Goal: Communication & Community: Share content

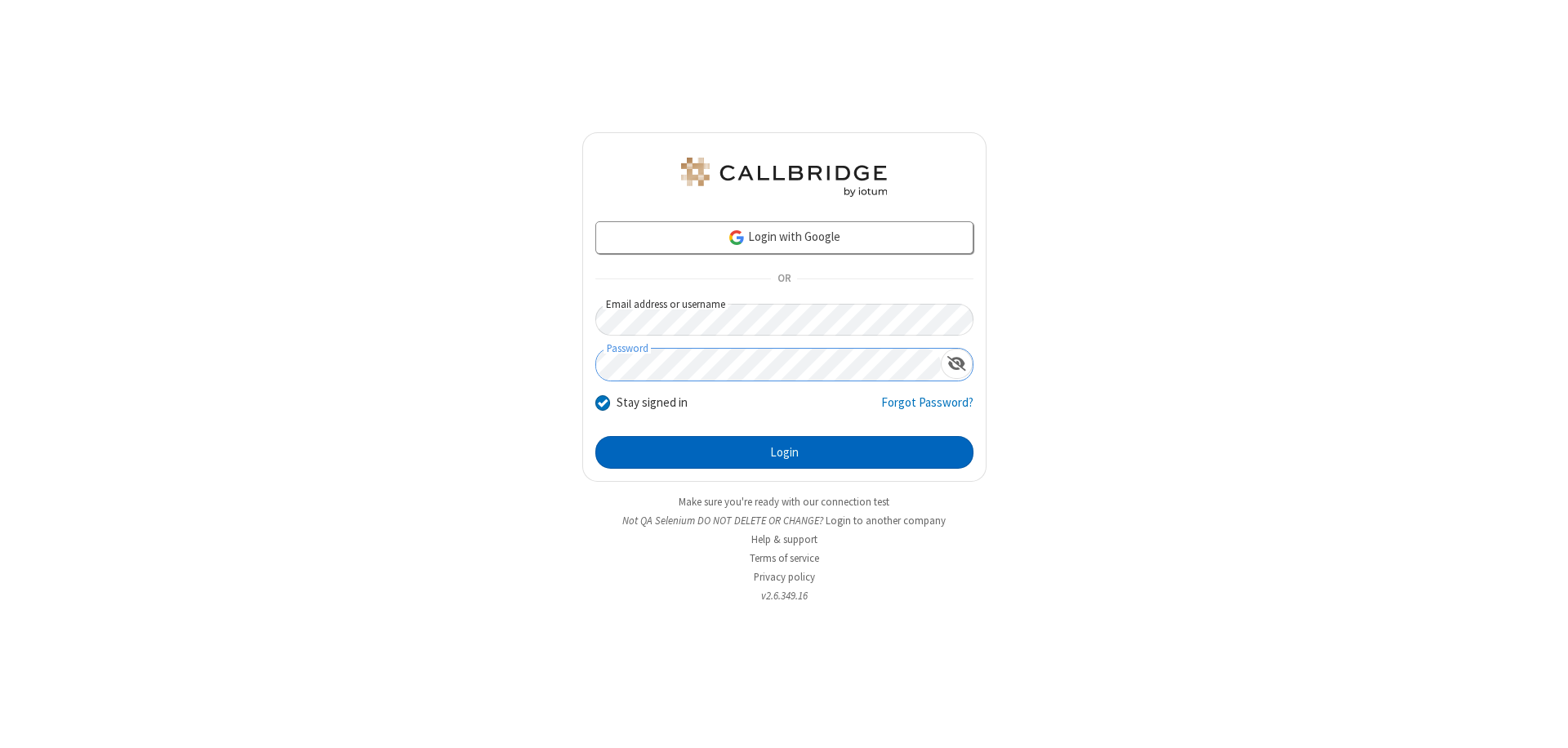
click at [784, 452] on button "Login" at bounding box center [784, 452] width 378 height 33
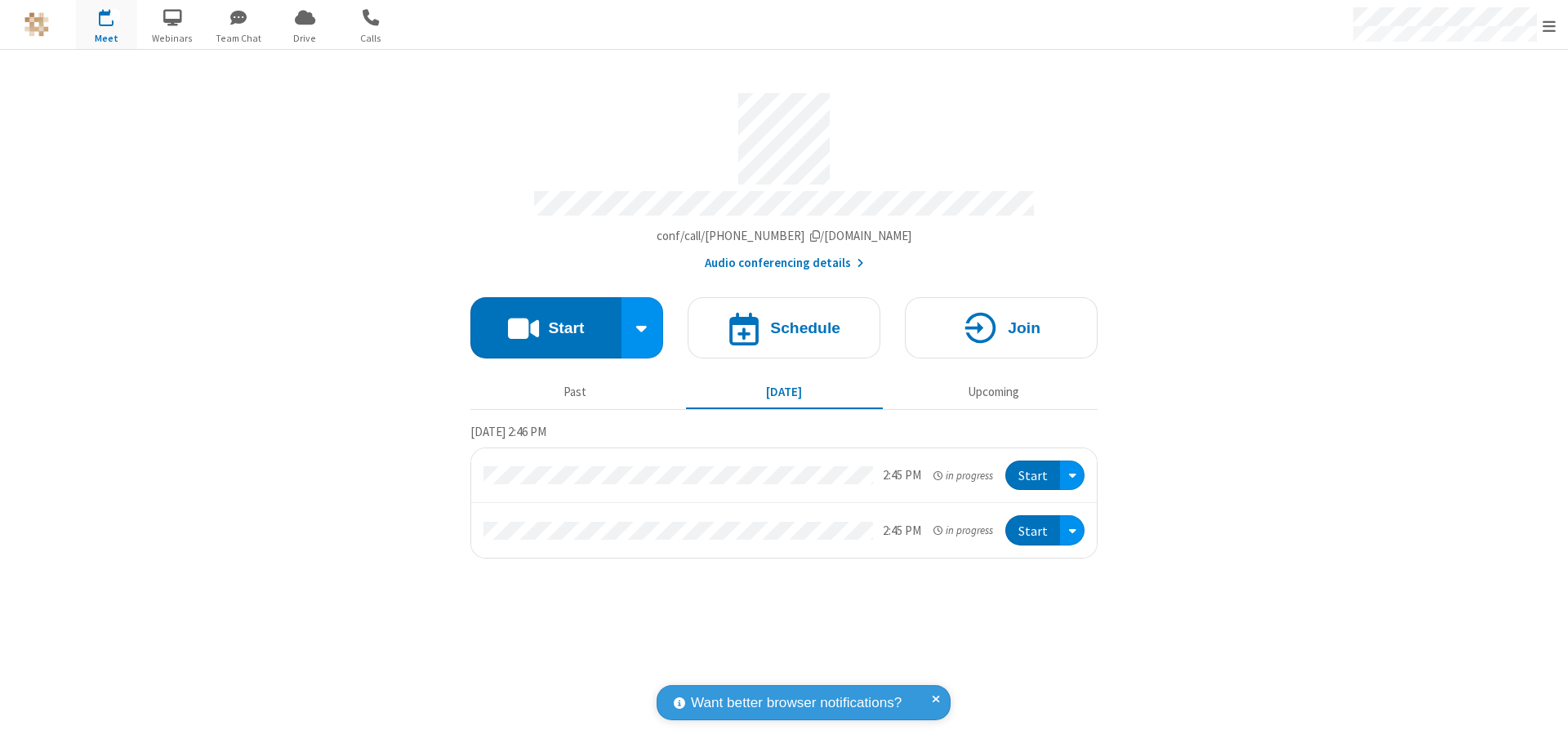
click at [545, 320] on button "Start" at bounding box center [545, 327] width 151 height 61
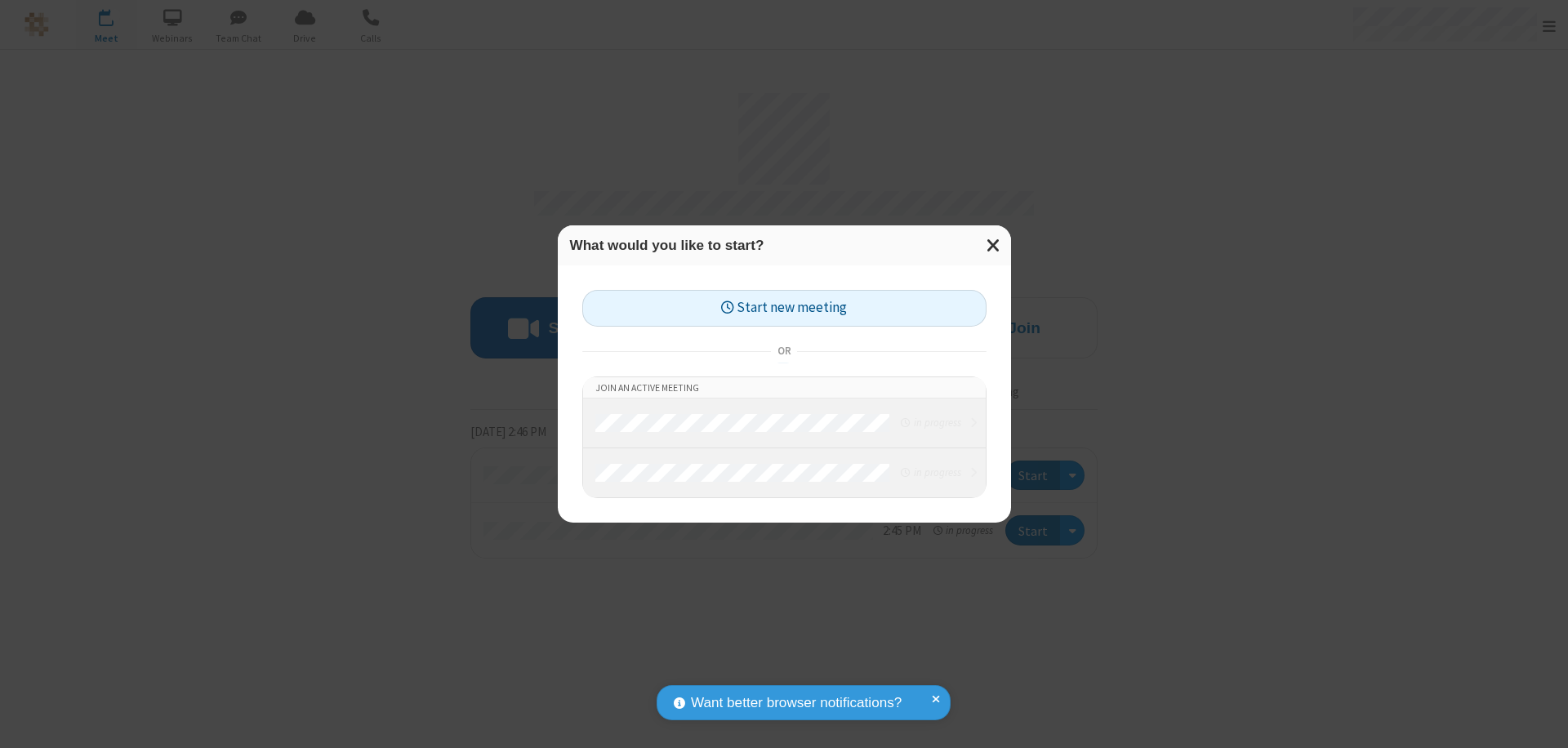
click at [784, 308] on button "Start new meeting" at bounding box center [784, 309] width 405 height 37
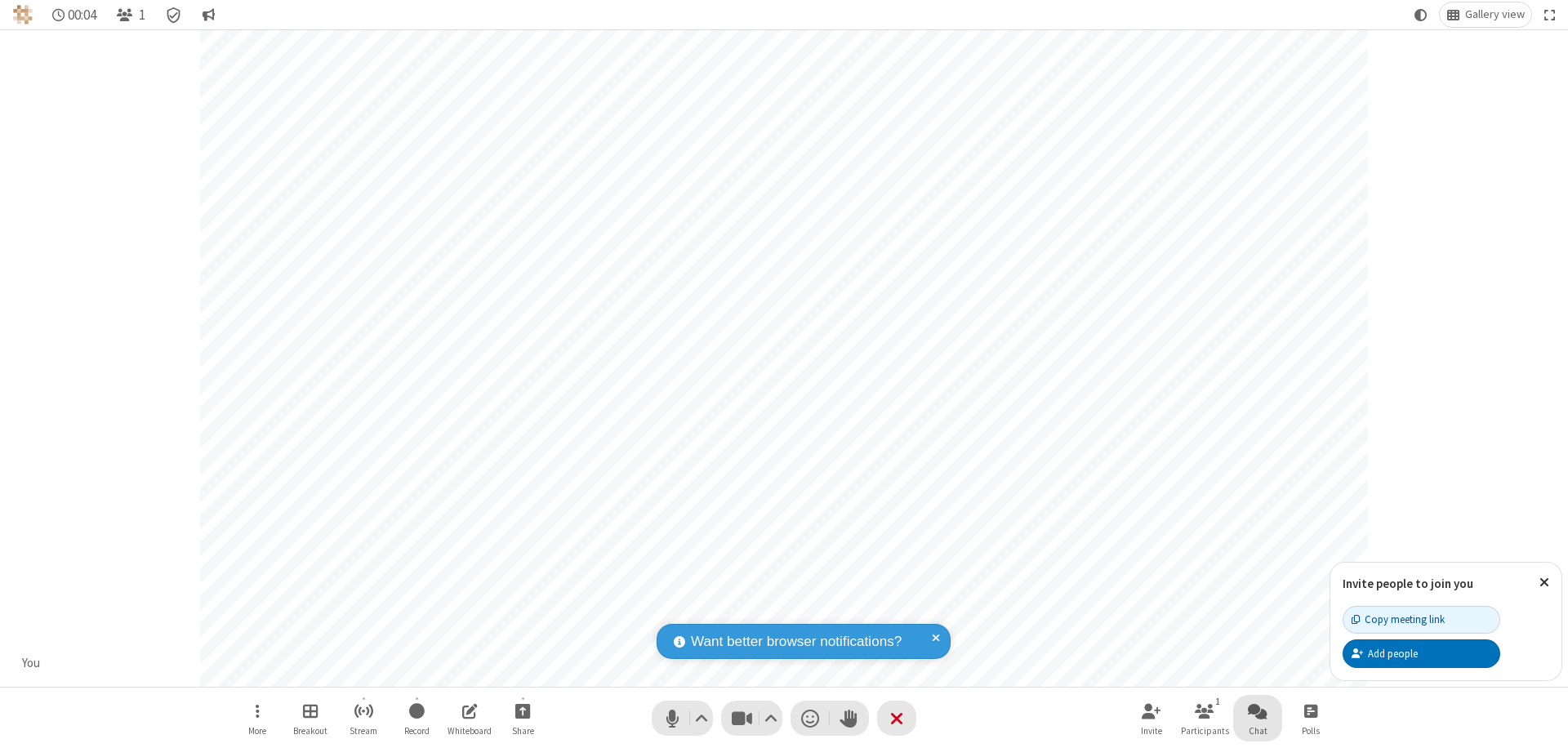
click at [1258, 710] on span "Open chat" at bounding box center [1257, 710] width 19 height 20
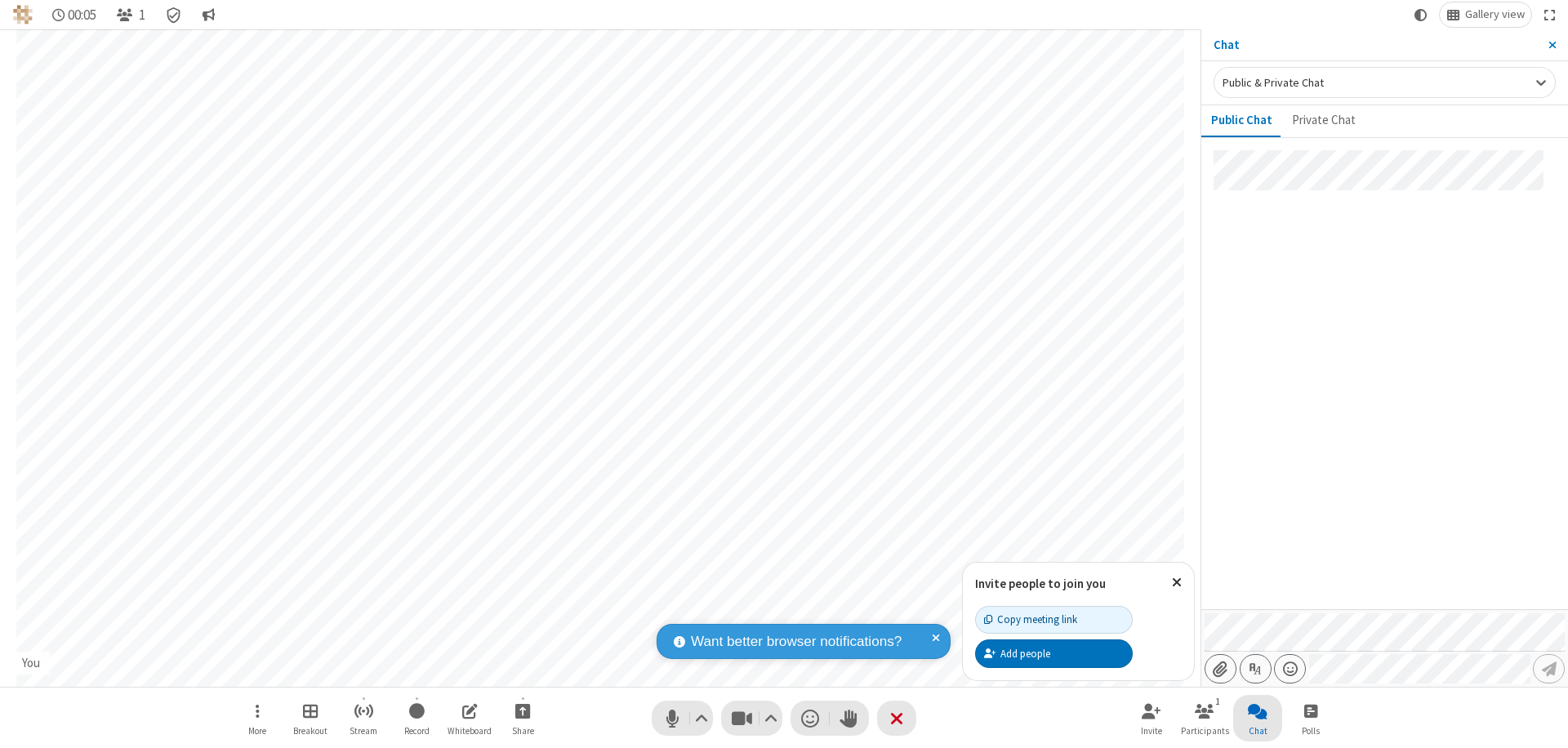
type input "C:\fakepath\doc_test.docx"
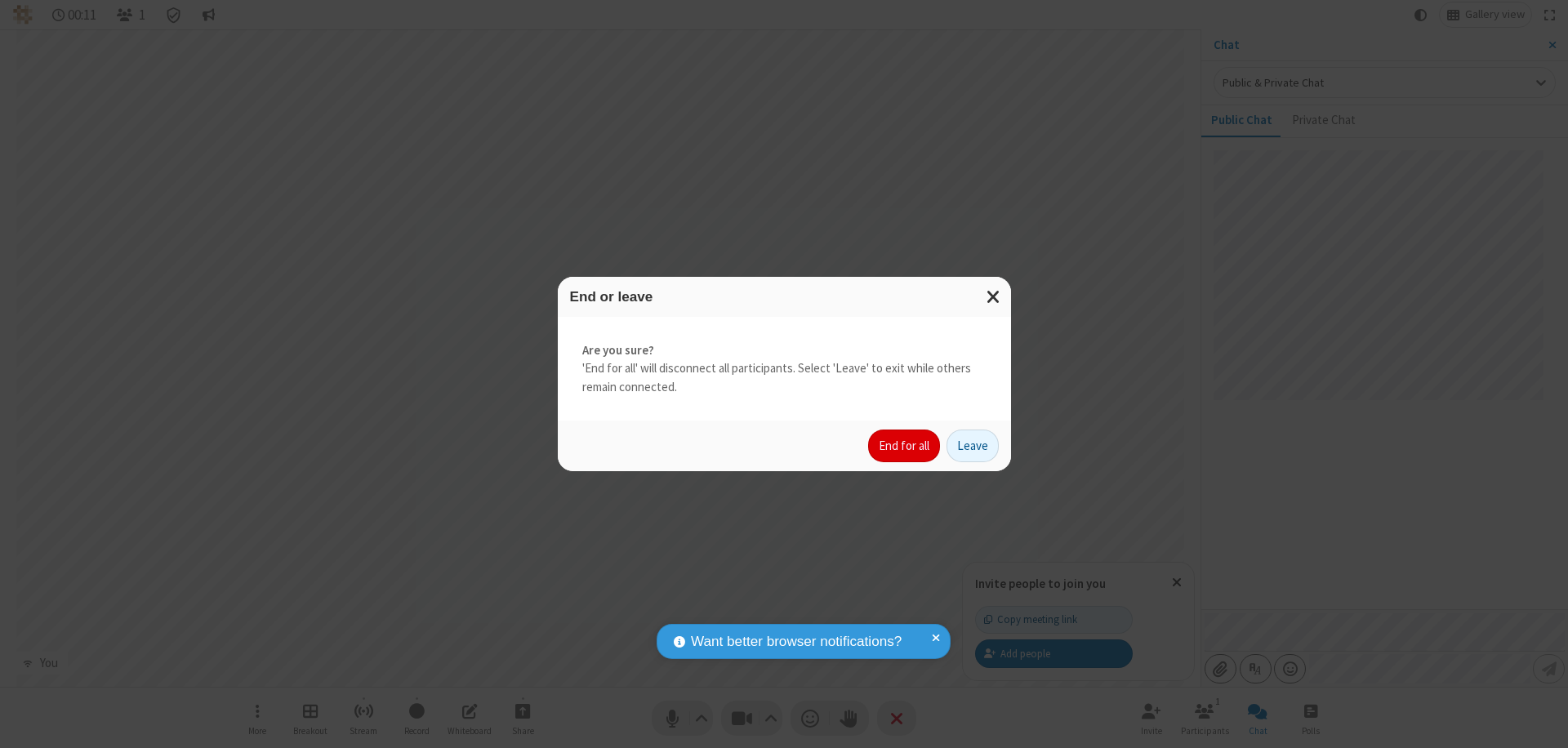
click at [905, 445] on button "End for all" at bounding box center [904, 445] width 72 height 33
